Goal: Information Seeking & Learning: Learn about a topic

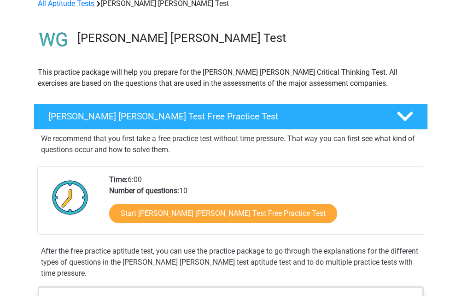
scroll to position [75, 0]
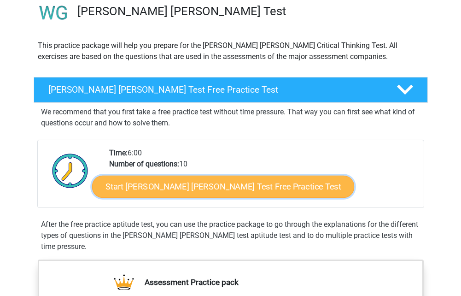
click at [211, 189] on link "Start [PERSON_NAME] [PERSON_NAME] Test Free Practice Test" at bounding box center [223, 186] width 262 height 22
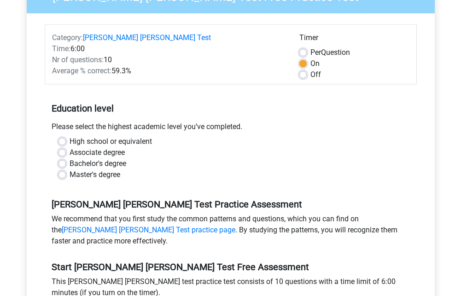
scroll to position [107, 0]
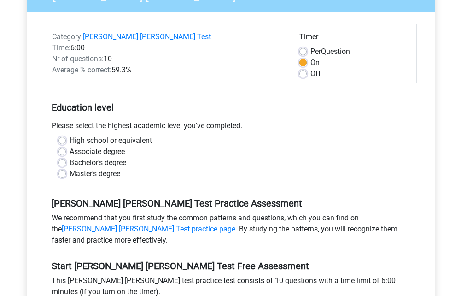
click at [103, 157] on label "Bachelor's degree" at bounding box center [98, 162] width 57 height 11
click at [66, 157] on input "Bachelor's degree" at bounding box center [61, 161] width 7 height 9
radio input "true"
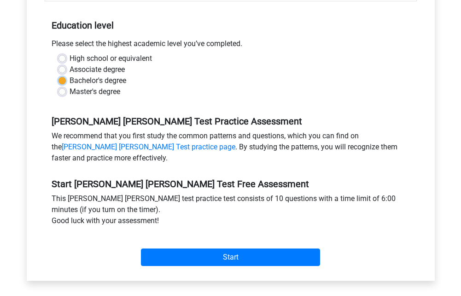
scroll to position [228, 0]
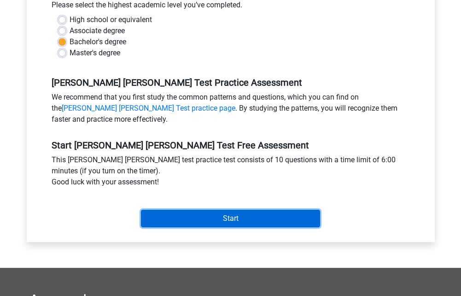
click at [259, 210] on input "Start" at bounding box center [230, 219] width 179 height 18
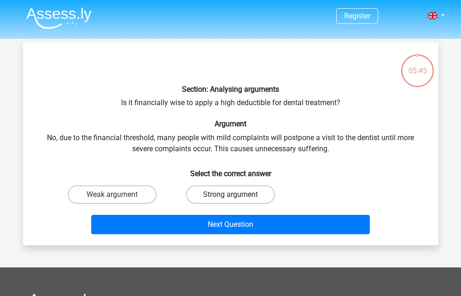
click at [216, 187] on label "Strong argument" at bounding box center [230, 194] width 89 height 18
click at [230, 194] on input "Strong argument" at bounding box center [233, 197] width 6 height 6
radio input "true"
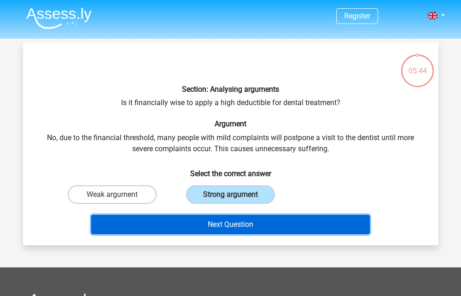
click at [246, 223] on button "Next Question" at bounding box center [230, 224] width 279 height 19
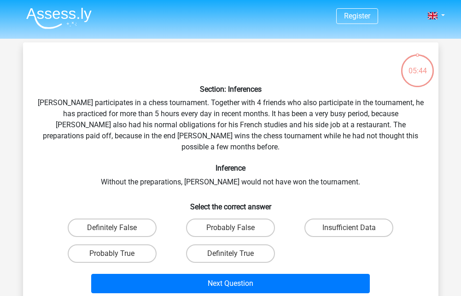
scroll to position [42, 0]
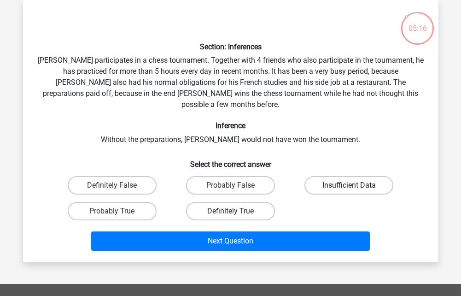
click at [378, 176] on label "Insufficient Data" at bounding box center [348, 185] width 89 height 18
click at [355, 185] on input "Insufficient Data" at bounding box center [352, 188] width 6 height 6
radio input "true"
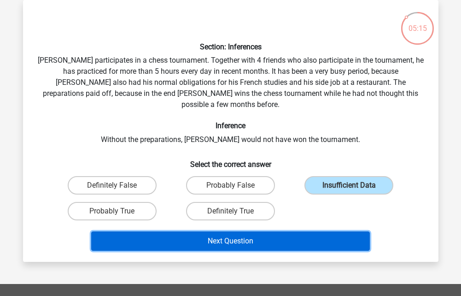
click at [301, 231] on button "Next Question" at bounding box center [230, 240] width 279 height 19
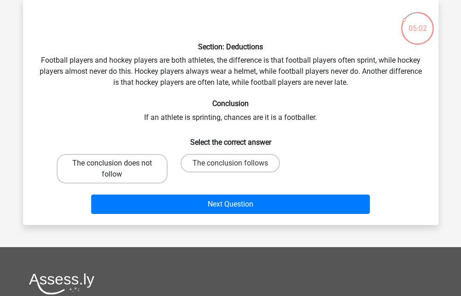
click at [104, 172] on label "The conclusion does not follow" at bounding box center [112, 168] width 111 height 29
click at [112, 169] on input "The conclusion does not follow" at bounding box center [115, 166] width 6 height 6
radio input "true"
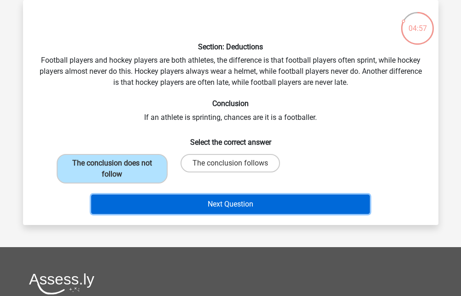
click at [194, 206] on button "Next Question" at bounding box center [230, 203] width 279 height 19
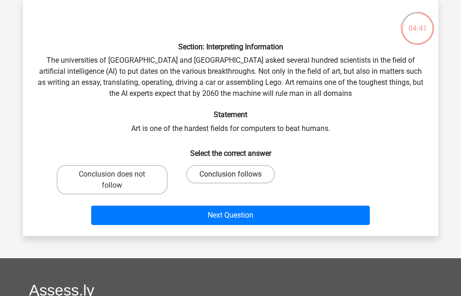
click at [225, 181] on label "Conclusion follows" at bounding box center [230, 174] width 89 height 18
click at [230, 180] on input "Conclusion follows" at bounding box center [233, 177] width 6 height 6
radio input "true"
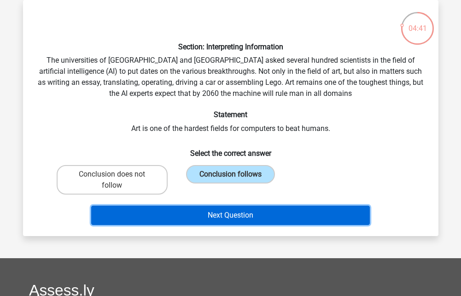
click at [231, 206] on button "Next Question" at bounding box center [230, 214] width 279 height 19
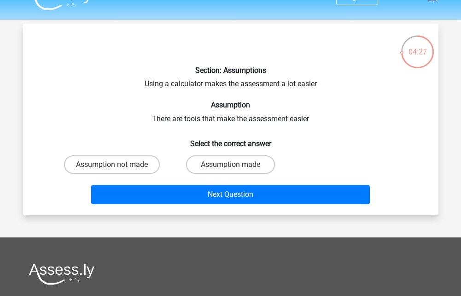
scroll to position [11, 0]
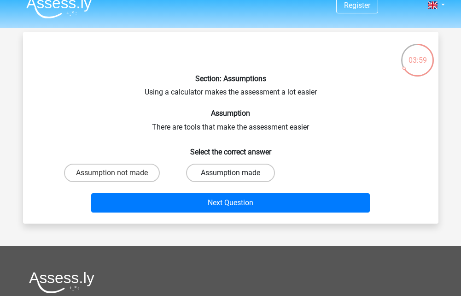
click at [217, 174] on label "Assumption made" at bounding box center [230, 173] width 89 height 18
click at [230, 174] on input "Assumption made" at bounding box center [233, 176] width 6 height 6
radio input "true"
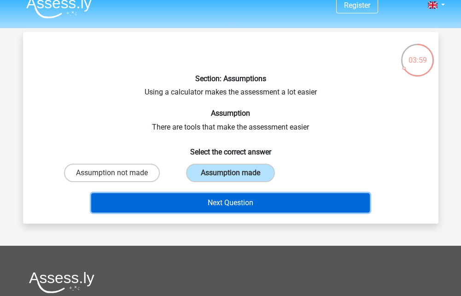
click at [229, 194] on button "Next Question" at bounding box center [230, 202] width 279 height 19
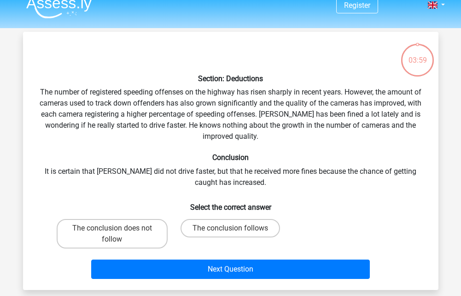
scroll to position [42, 0]
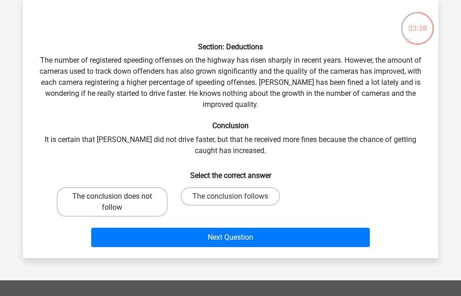
click at [137, 206] on label "The conclusion does not follow" at bounding box center [112, 201] width 111 height 29
click at [118, 202] on input "The conclusion does not follow" at bounding box center [115, 199] width 6 height 6
radio input "true"
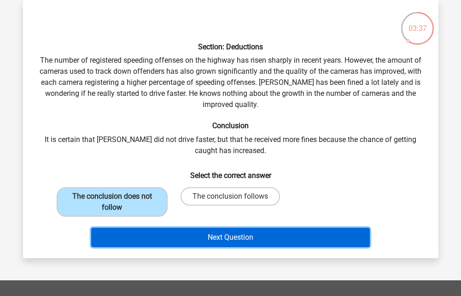
click at [176, 231] on button "Next Question" at bounding box center [230, 237] width 279 height 19
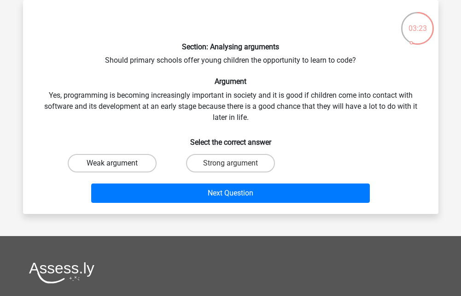
click at [117, 169] on input "Weak argument" at bounding box center [115, 166] width 6 height 6
radio input "true"
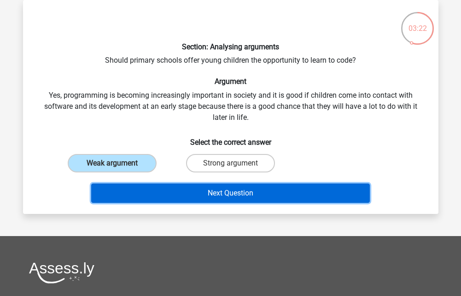
click at [156, 193] on button "Next Question" at bounding box center [230, 192] width 279 height 19
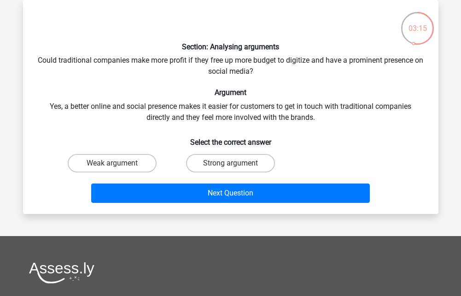
click at [243, 174] on div "Strong argument" at bounding box center [230, 163] width 118 height 26
click at [243, 170] on label "Strong argument" at bounding box center [230, 163] width 89 height 18
click at [236, 169] on input "Strong argument" at bounding box center [233, 166] width 6 height 6
radio input "true"
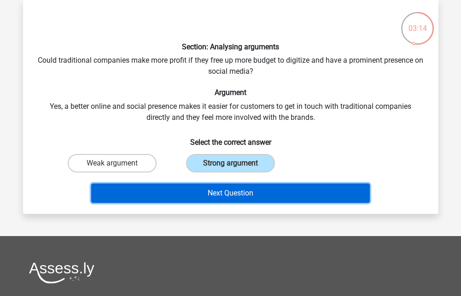
click at [243, 187] on button "Next Question" at bounding box center [230, 192] width 279 height 19
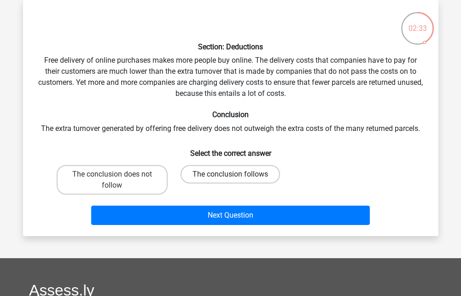
click at [223, 173] on label "The conclusion follows" at bounding box center [230, 174] width 99 height 18
click at [230, 174] on input "The conclusion follows" at bounding box center [233, 177] width 6 height 6
radio input "true"
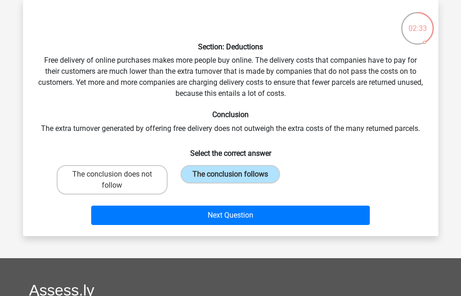
click at [231, 202] on div "Next Question" at bounding box center [231, 213] width 386 height 30
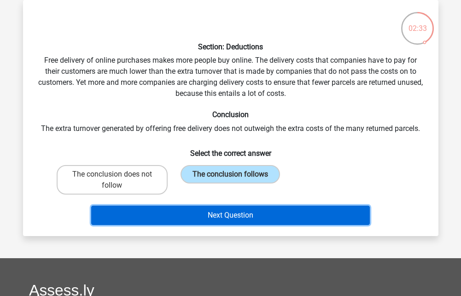
click at [247, 215] on button "Next Question" at bounding box center [230, 214] width 279 height 19
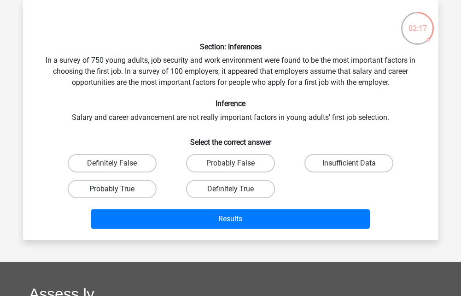
click at [83, 192] on label "Probably True" at bounding box center [112, 189] width 89 height 18
click at [112, 192] on input "Probably True" at bounding box center [115, 192] width 6 height 6
radio input "true"
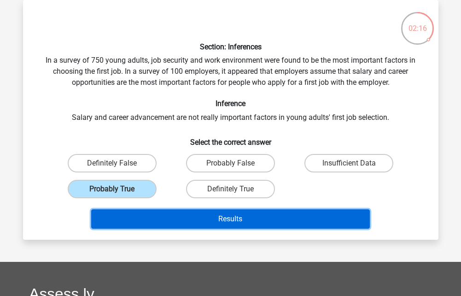
click at [143, 214] on button "Results" at bounding box center [230, 218] width 279 height 19
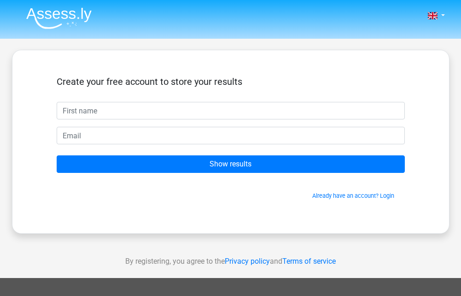
click at [141, 107] on input "text" at bounding box center [231, 111] width 348 height 18
type input "Ramisha"
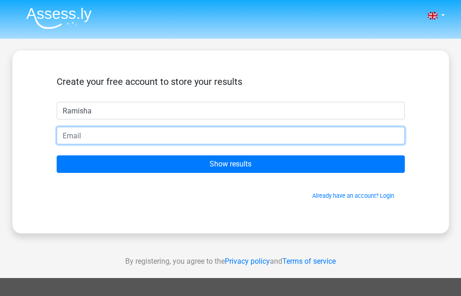
click at [130, 138] on input "email" at bounding box center [231, 136] width 348 height 18
type input "[EMAIL_ADDRESS][DOMAIN_NAME]"
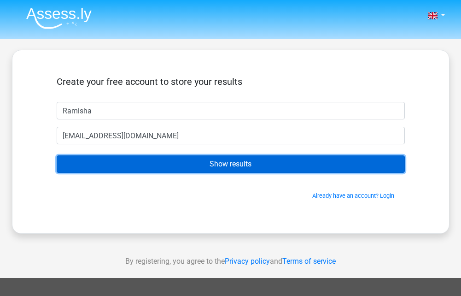
click at [183, 160] on input "Show results" at bounding box center [231, 164] width 348 height 18
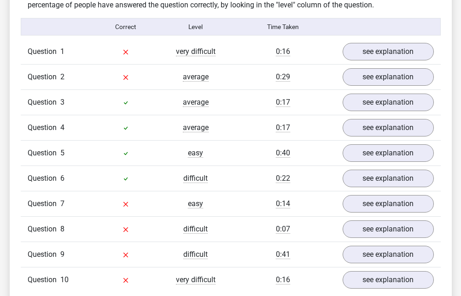
scroll to position [734, 0]
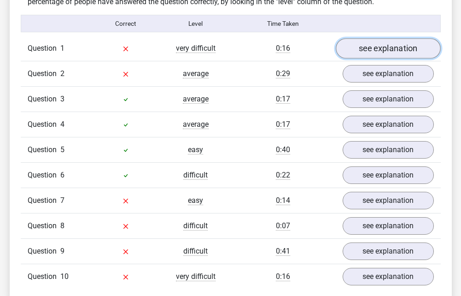
click at [409, 38] on link "see explanation" at bounding box center [388, 48] width 105 height 20
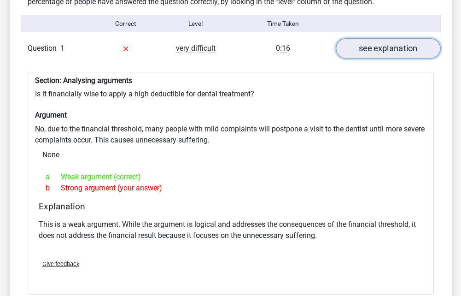
click at [409, 38] on link "see explanation" at bounding box center [388, 48] width 105 height 20
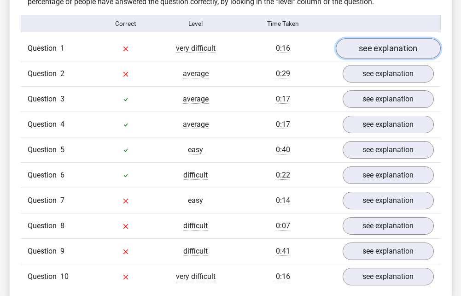
click at [363, 38] on link "see explanation" at bounding box center [388, 48] width 105 height 20
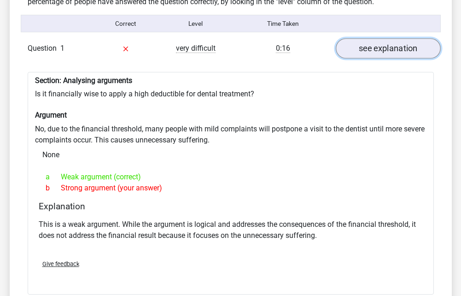
click at [377, 38] on link "see explanation" at bounding box center [388, 48] width 105 height 20
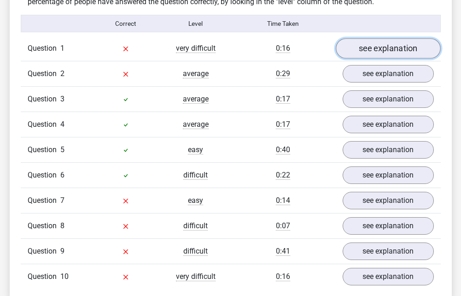
click at [368, 38] on link "see explanation" at bounding box center [388, 48] width 105 height 20
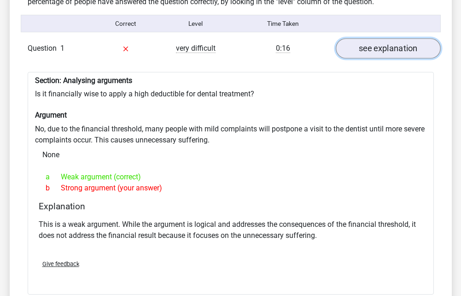
click at [369, 38] on link "see explanation" at bounding box center [388, 48] width 105 height 20
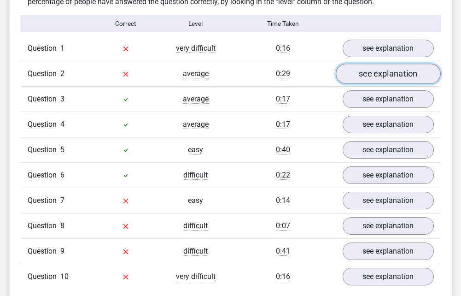
click at [377, 64] on link "see explanation" at bounding box center [388, 74] width 105 height 20
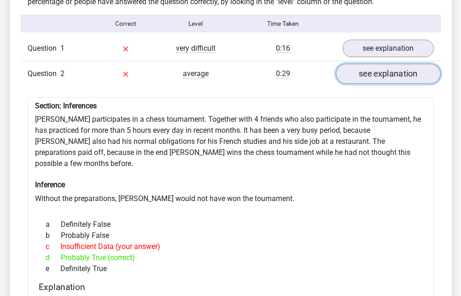
click at [397, 64] on link "see explanation" at bounding box center [388, 74] width 105 height 20
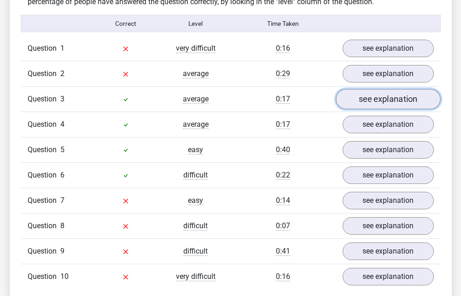
click at [394, 89] on link "see explanation" at bounding box center [388, 99] width 105 height 20
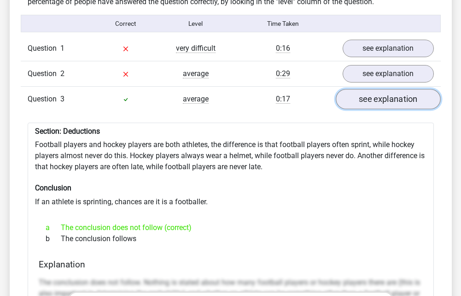
click at [396, 89] on link "see explanation" at bounding box center [388, 99] width 105 height 20
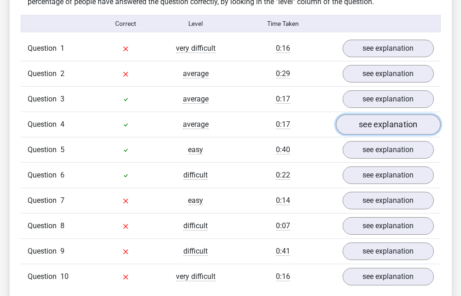
click at [398, 114] on link "see explanation" at bounding box center [388, 124] width 105 height 20
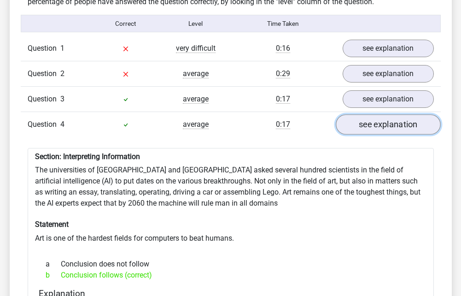
click at [398, 114] on link "see explanation" at bounding box center [388, 124] width 105 height 20
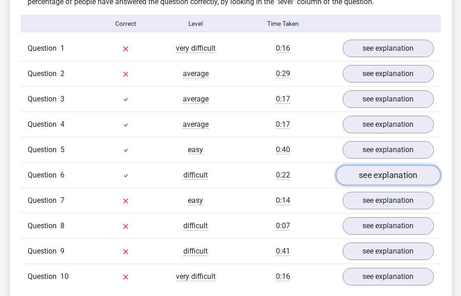
click at [381, 165] on link "see explanation" at bounding box center [388, 175] width 105 height 20
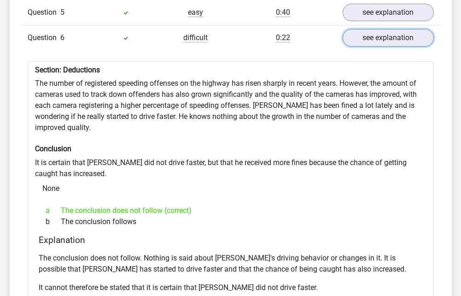
scroll to position [848, 0]
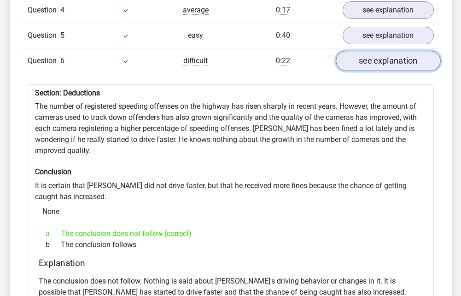
click at [378, 51] on link "see explanation" at bounding box center [388, 61] width 105 height 20
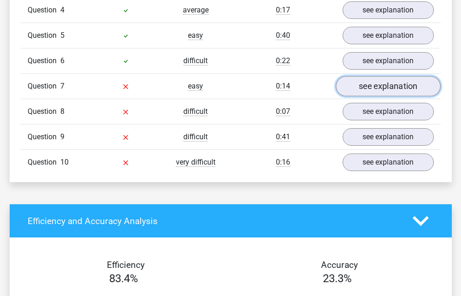
click at [383, 76] on link "see explanation" at bounding box center [388, 86] width 105 height 20
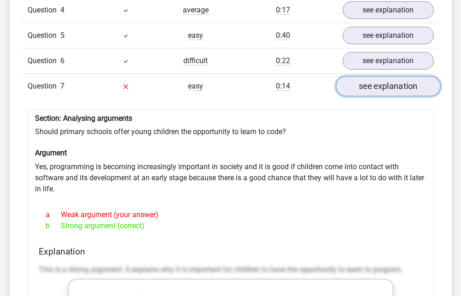
click at [383, 76] on link "see explanation" at bounding box center [388, 86] width 105 height 20
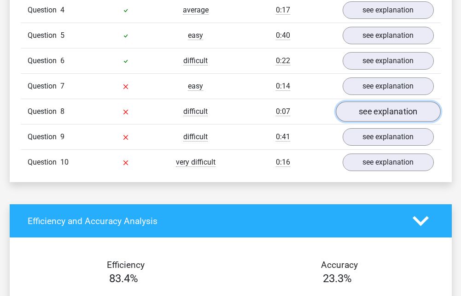
click at [374, 101] on link "see explanation" at bounding box center [388, 111] width 105 height 20
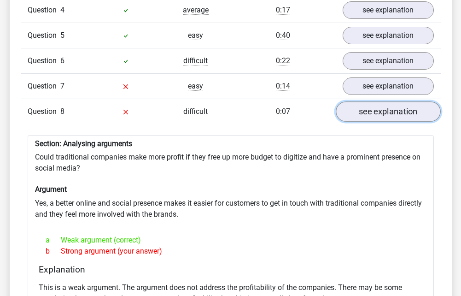
click at [373, 101] on link "see explanation" at bounding box center [388, 111] width 105 height 20
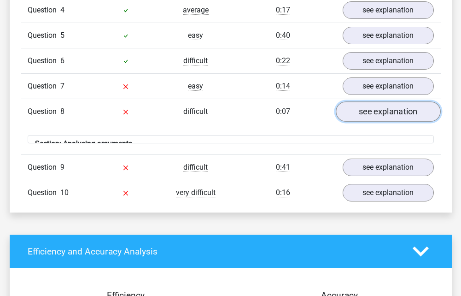
click at [373, 101] on link "see explanation" at bounding box center [388, 111] width 105 height 20
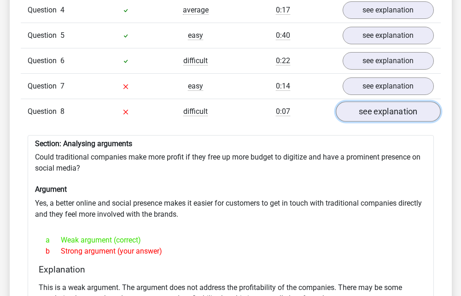
click at [372, 101] on link "see explanation" at bounding box center [388, 111] width 105 height 20
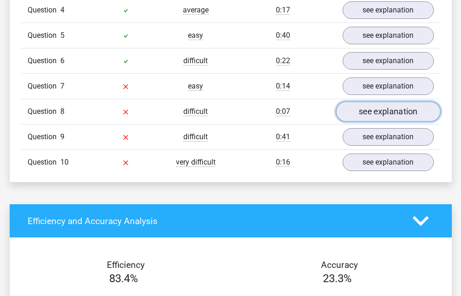
click at [373, 101] on link "see explanation" at bounding box center [388, 111] width 105 height 20
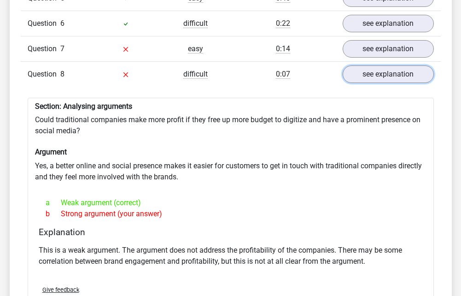
scroll to position [893, 0]
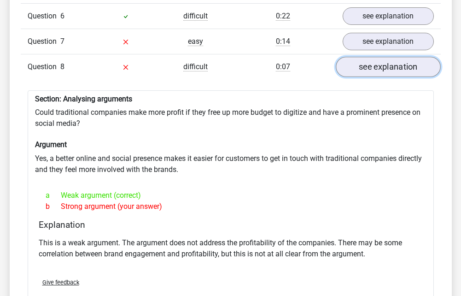
click at [392, 57] on link "see explanation" at bounding box center [388, 67] width 105 height 20
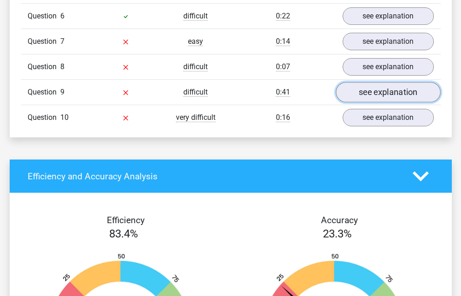
click at [392, 82] on link "see explanation" at bounding box center [388, 92] width 105 height 20
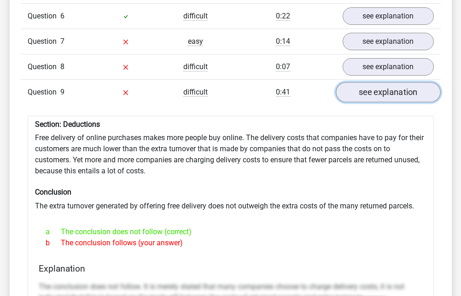
click at [391, 82] on link "see explanation" at bounding box center [388, 92] width 105 height 20
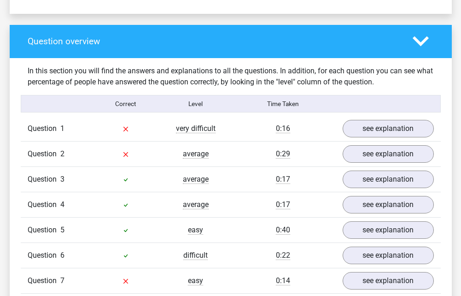
scroll to position [863, 0]
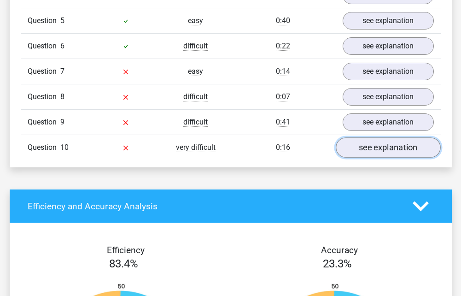
click at [401, 137] on link "see explanation" at bounding box center [388, 147] width 105 height 20
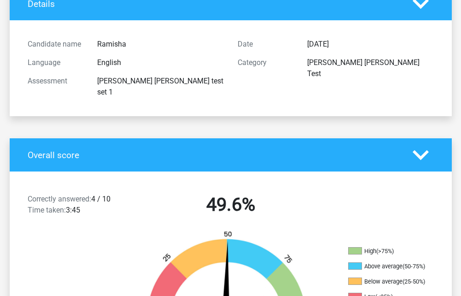
scroll to position [0, 0]
